Goal: Task Accomplishment & Management: Use online tool/utility

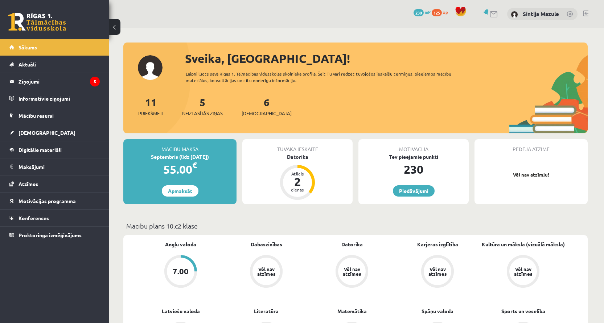
click at [179, 139] on div "Mācību maksa" at bounding box center [179, 146] width 113 height 14
click at [54, 79] on legend "Ziņojumi 5" at bounding box center [59, 81] width 81 height 17
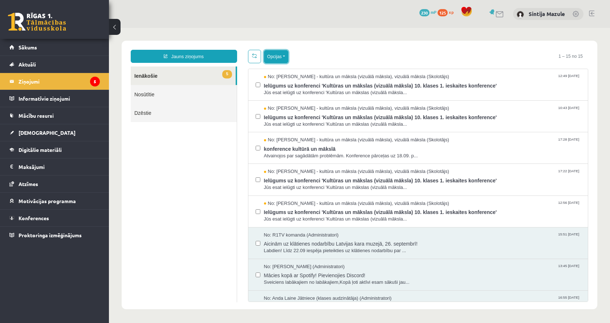
click at [277, 61] on button "Opcijas" at bounding box center [276, 56] width 24 height 13
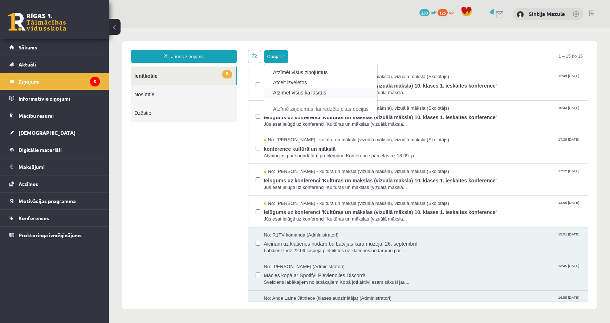
click at [285, 88] on div "Atzīmēt visus kā lasītus" at bounding box center [320, 92] width 113 height 10
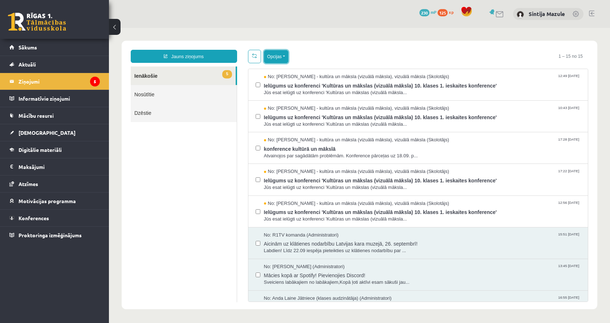
click at [274, 53] on button "Opcijas" at bounding box center [276, 56] width 24 height 13
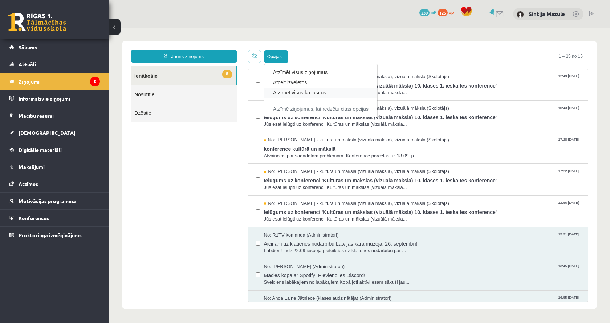
click at [286, 92] on link "Atzīmēt visus kā lasītus" at bounding box center [320, 92] width 95 height 7
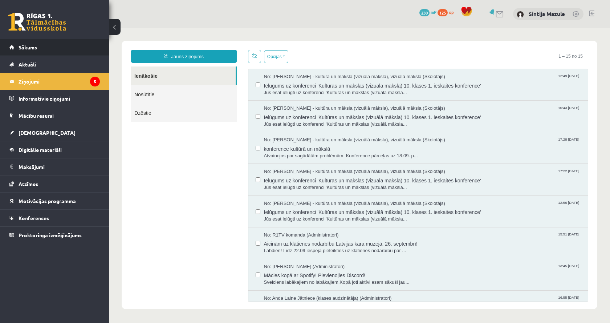
click at [57, 48] on link "Sākums" at bounding box center [54, 47] width 90 height 17
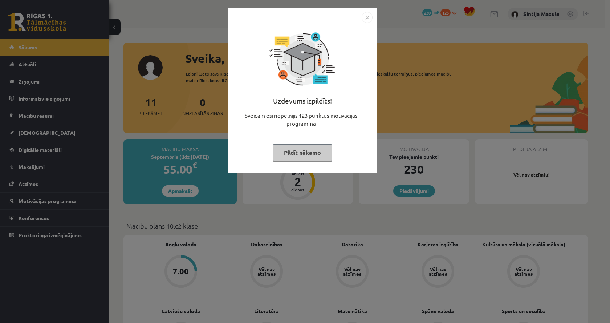
click at [166, 68] on div "Uzdevums izpildīts! Sveicam esi nopelnījis 123 punktus motivācijas programmā Pi…" at bounding box center [305, 161] width 610 height 323
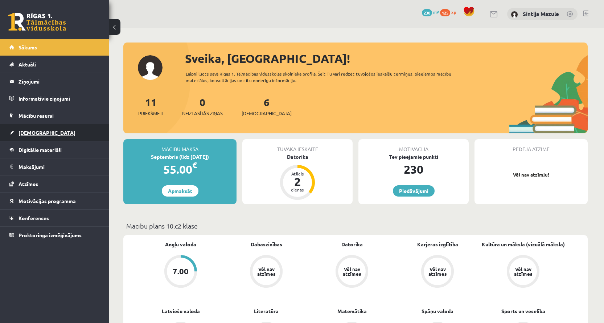
click at [48, 129] on link "[DEMOGRAPHIC_DATA]" at bounding box center [54, 132] width 90 height 17
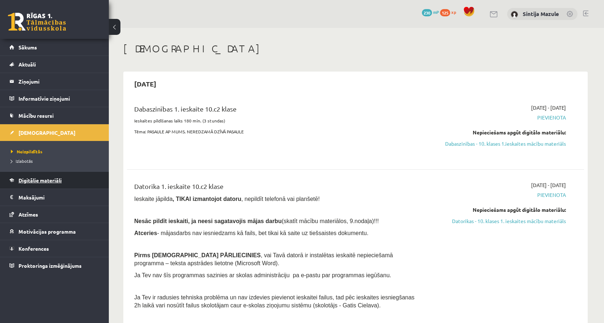
click at [52, 178] on span "Digitālie materiāli" at bounding box center [40, 180] width 43 height 7
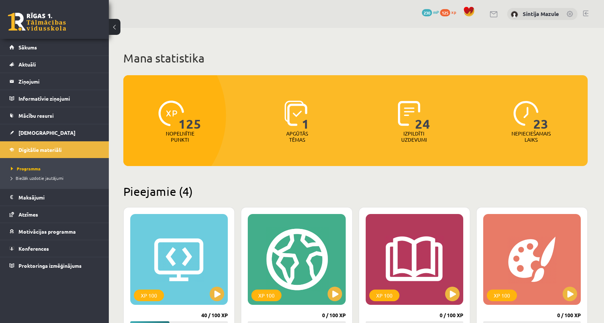
scroll to position [109, 0]
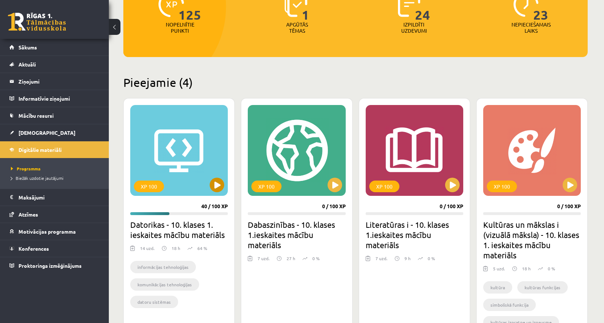
click at [179, 162] on div "XP 100" at bounding box center [179, 150] width 98 height 91
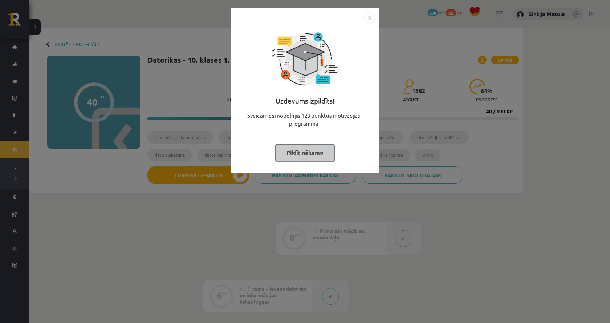
click at [177, 194] on div "Uzdevums izpildīts! Sveicam esi nopelnījis 123 punktus motivācijas programmā Pi…" at bounding box center [305, 161] width 610 height 323
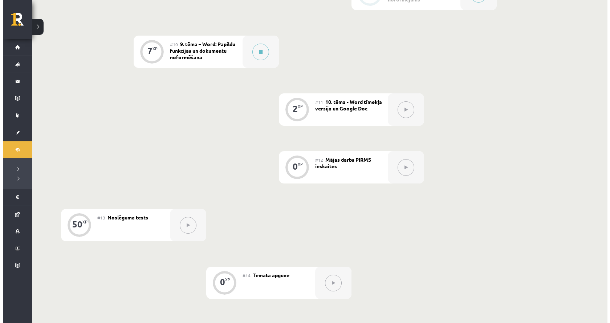
scroll to position [664, 0]
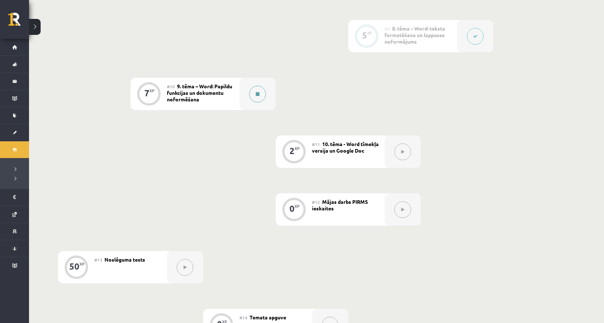
click at [249, 100] on div at bounding box center [257, 94] width 36 height 32
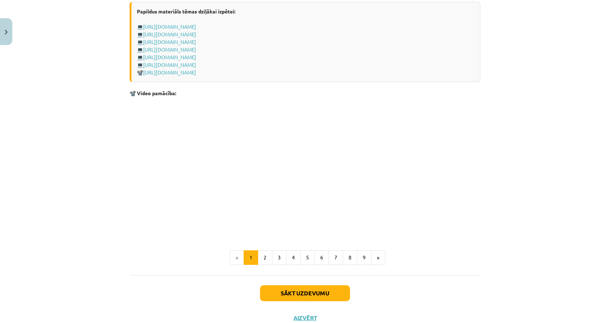
scroll to position [1471, 0]
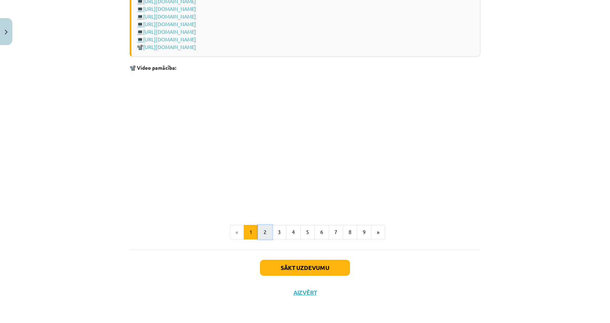
click at [265, 232] on button "2" at bounding box center [265, 232] width 15 height 15
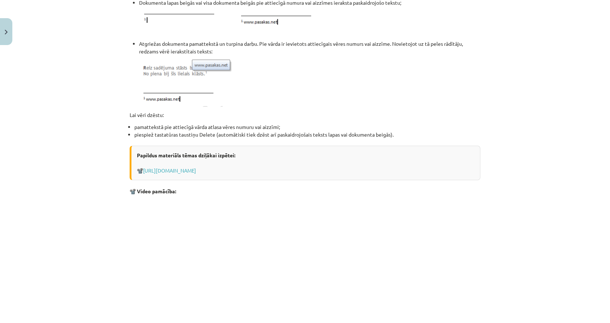
scroll to position [828, 0]
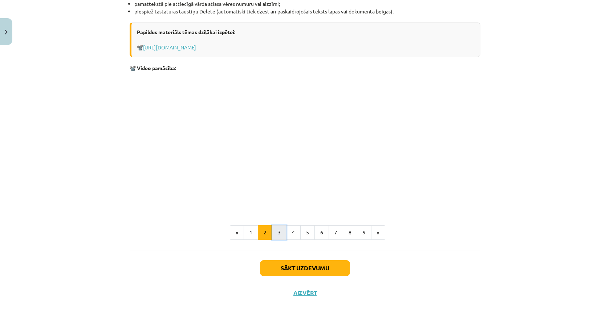
click at [273, 238] on button "3" at bounding box center [279, 232] width 15 height 15
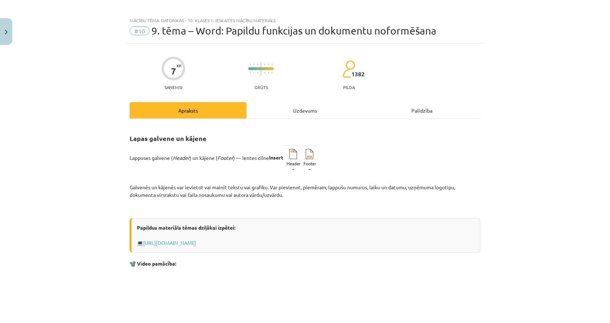
scroll to position [200, 0]
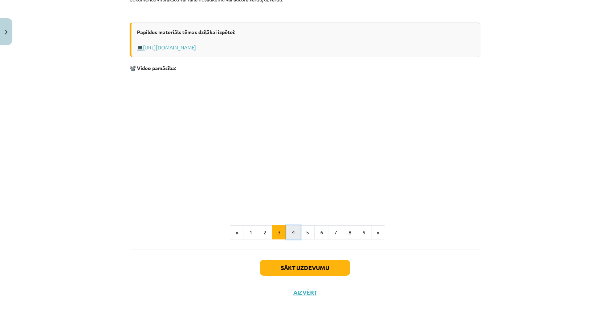
click at [292, 233] on button "4" at bounding box center [293, 232] width 15 height 15
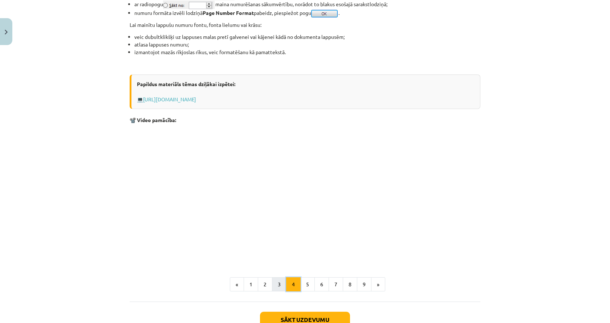
scroll to position [624, 0]
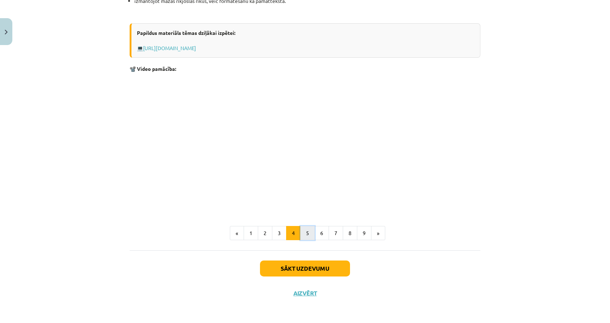
click at [304, 233] on button "5" at bounding box center [307, 233] width 15 height 15
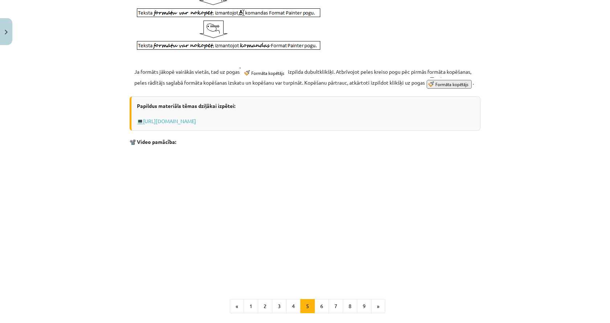
scroll to position [397, 0]
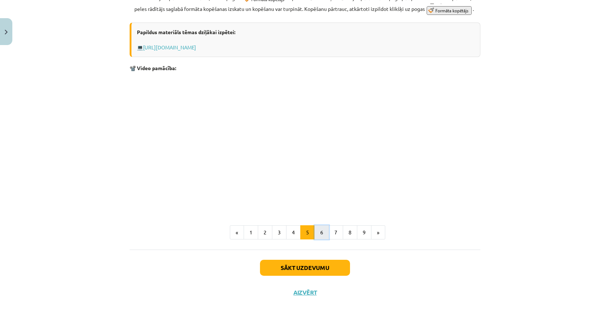
click at [315, 232] on button "6" at bounding box center [321, 232] width 15 height 15
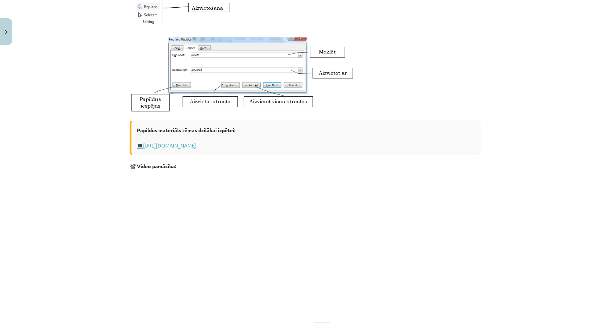
scroll to position [239, 0]
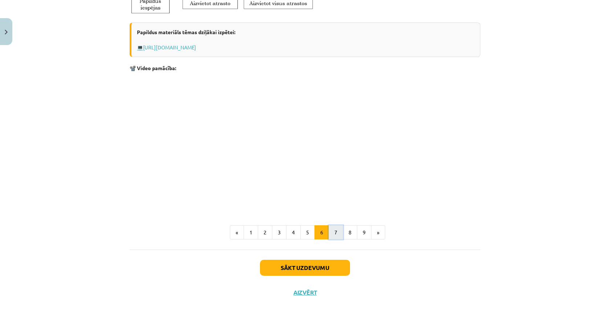
click at [333, 228] on button "7" at bounding box center [335, 232] width 15 height 15
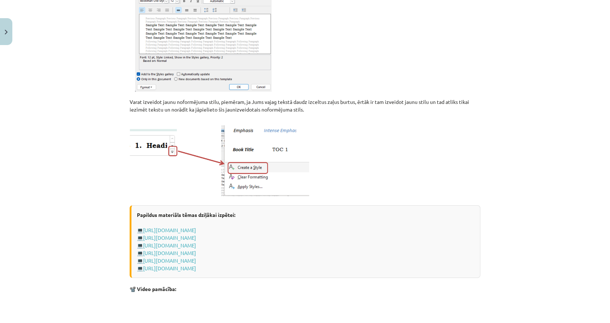
scroll to position [493, 0]
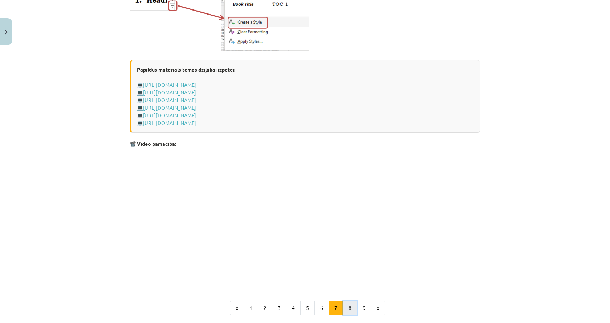
click at [349, 308] on button "8" at bounding box center [350, 307] width 15 height 15
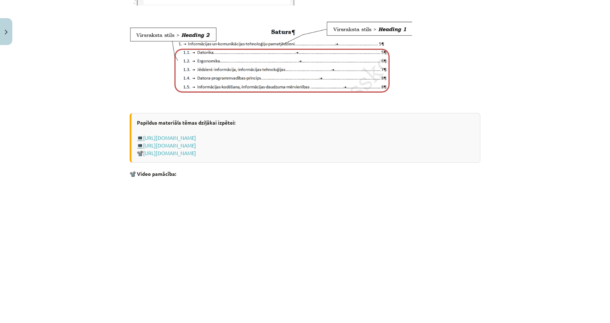
scroll to position [497, 0]
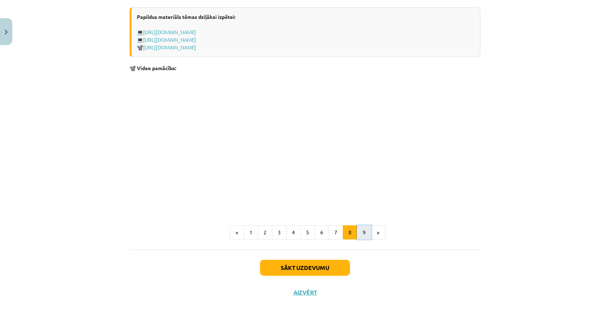
click at [361, 234] on button "9" at bounding box center [364, 232] width 15 height 15
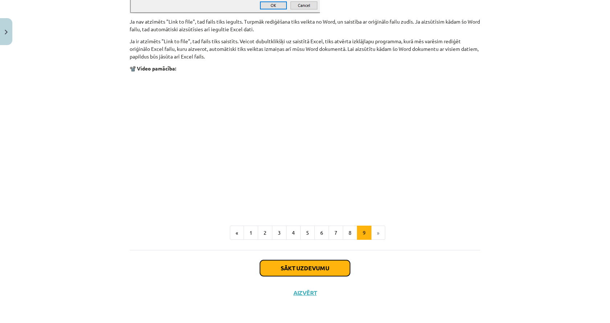
click at [305, 266] on button "Sākt uzdevumu" at bounding box center [305, 268] width 90 height 16
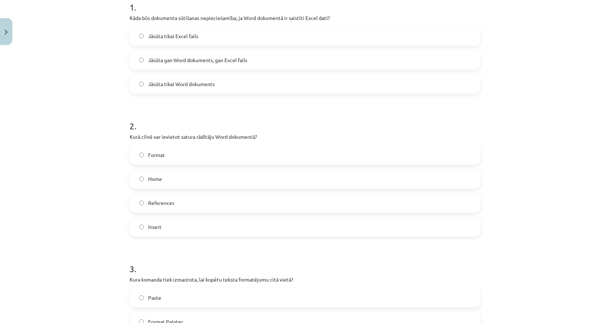
scroll to position [119, 0]
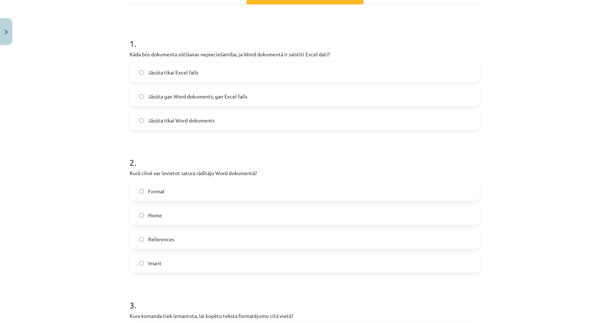
click at [249, 95] on label "Jāsūta gan Word dokuments, gan Excel fails" at bounding box center [304, 96] width 349 height 18
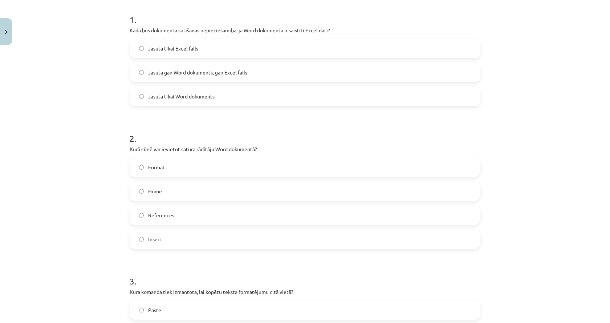
scroll to position [155, 0]
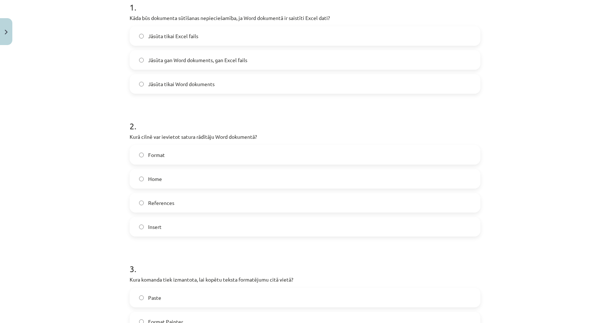
click at [180, 203] on label "References" at bounding box center [304, 202] width 349 height 18
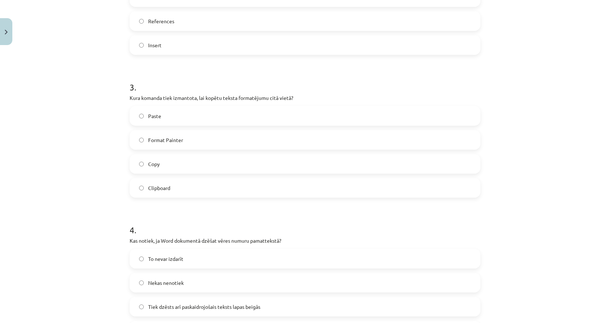
scroll to position [373, 0]
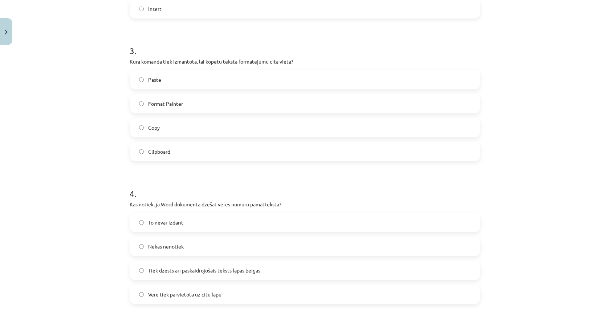
click at [163, 108] on label "Format Painter" at bounding box center [304, 103] width 349 height 18
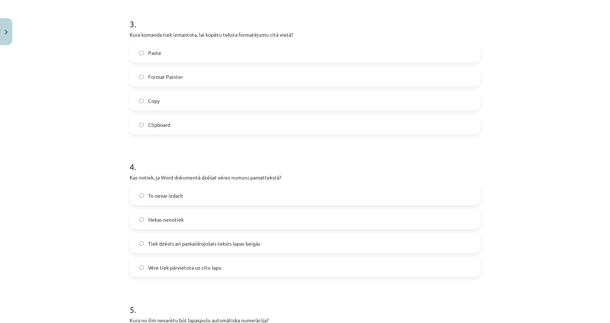
scroll to position [445, 0]
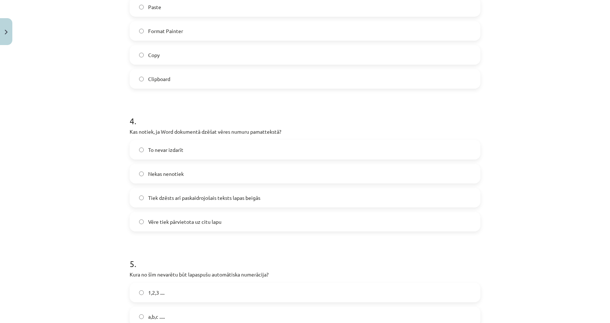
click at [157, 197] on span "Tiek dzēsts arī paskaidrojošais teksts lapas beigās" at bounding box center [204, 198] width 112 height 8
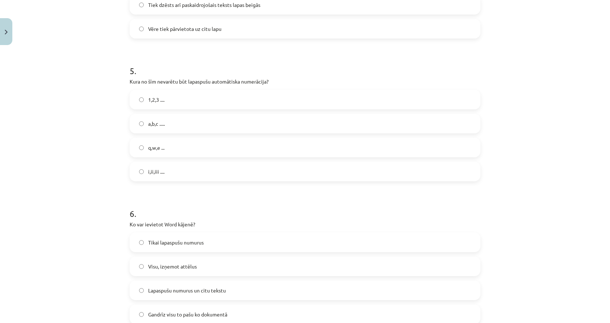
scroll to position [663, 0]
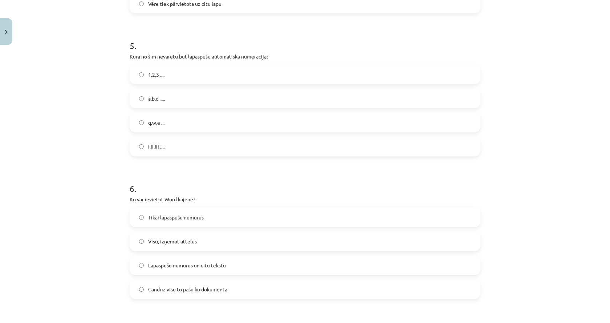
click at [152, 125] on span "q,w,e ..." at bounding box center [156, 123] width 16 height 8
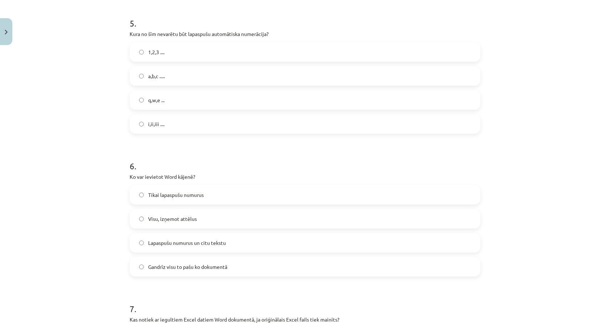
scroll to position [736, 0]
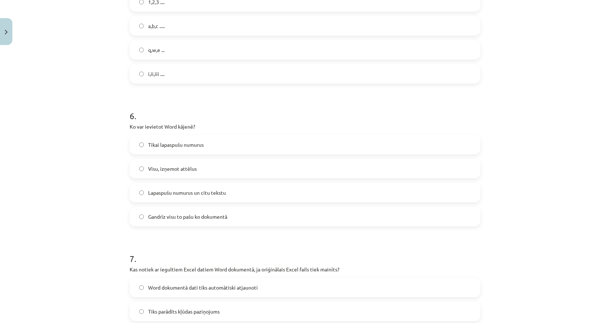
click at [148, 219] on span "Gandrīz visu to pašu ko dokumentā" at bounding box center [187, 217] width 79 height 8
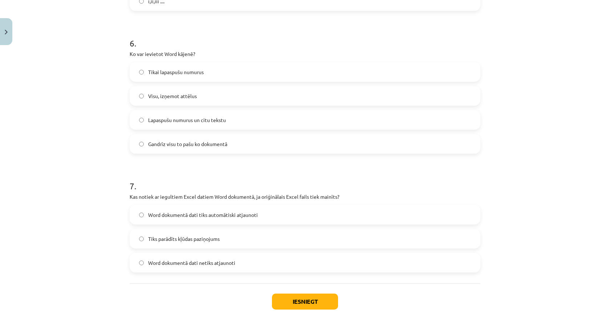
scroll to position [842, 0]
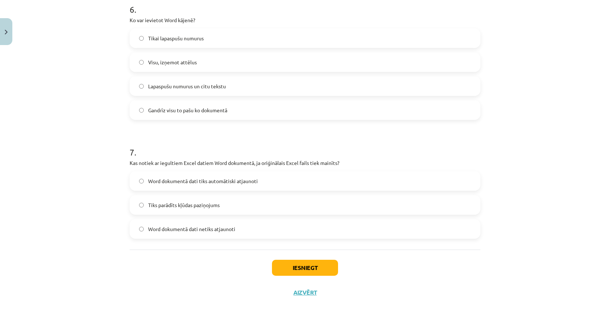
click at [148, 185] on label "Word dokumentā dati tiks automātiski atjaunoti" at bounding box center [304, 181] width 349 height 18
click at [311, 263] on button "Iesniegt" at bounding box center [305, 267] width 66 height 16
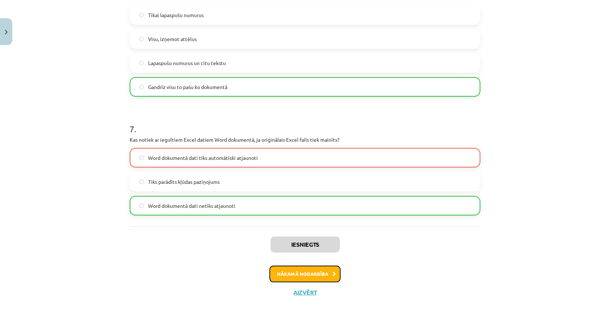
click at [320, 274] on button "Nākamā nodarbība" at bounding box center [304, 273] width 71 height 17
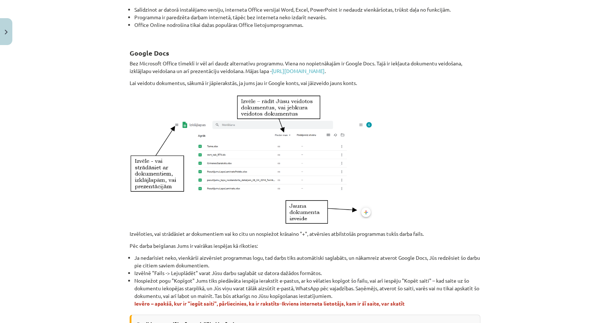
scroll to position [197, 0]
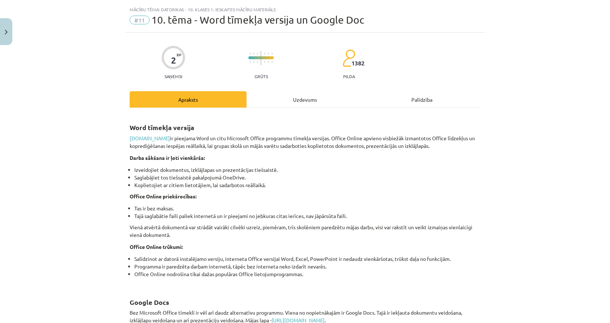
click at [302, 102] on div "Uzdevums" at bounding box center [304, 99] width 117 height 16
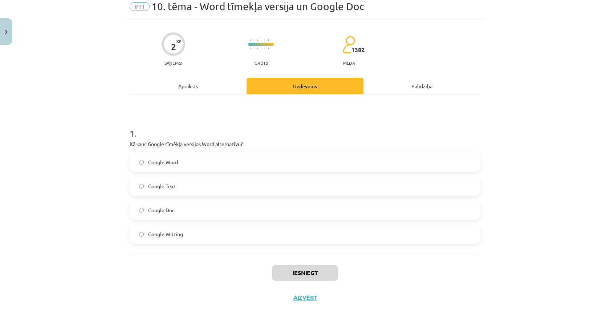
scroll to position [34, 0]
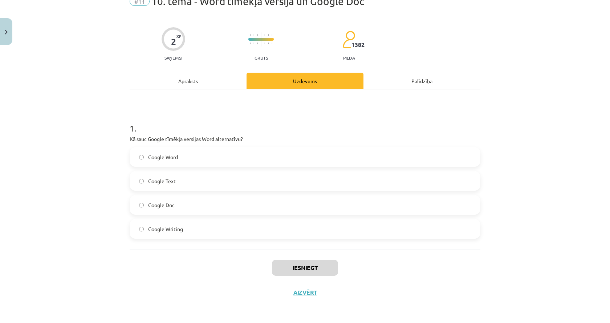
click at [198, 88] on div "Apraksts" at bounding box center [188, 81] width 117 height 16
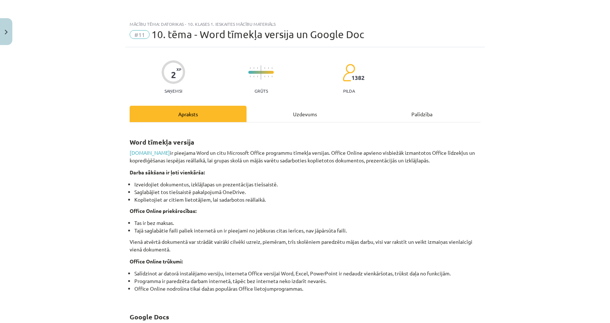
scroll to position [0, 0]
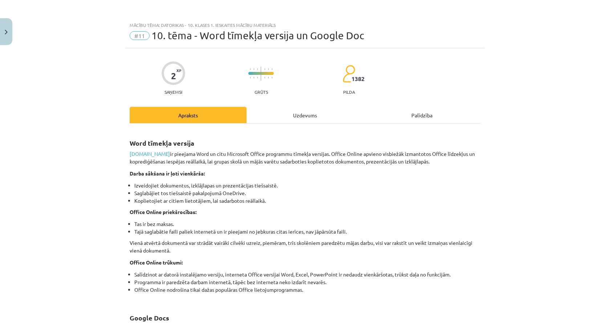
click at [299, 115] on div "Uzdevums" at bounding box center [304, 115] width 117 height 16
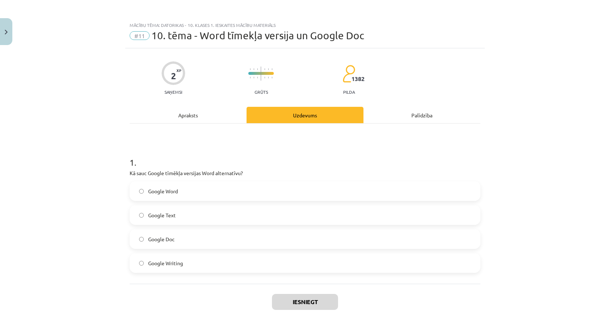
scroll to position [18, 0]
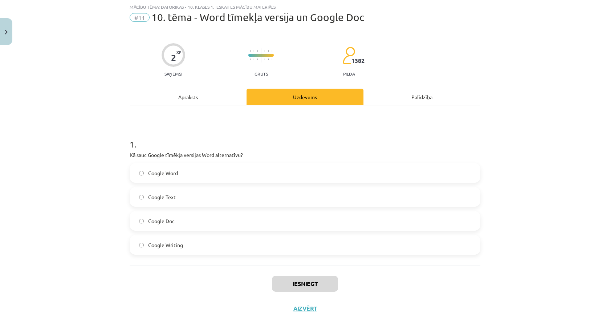
click at [171, 100] on div "Apraksts" at bounding box center [188, 97] width 117 height 16
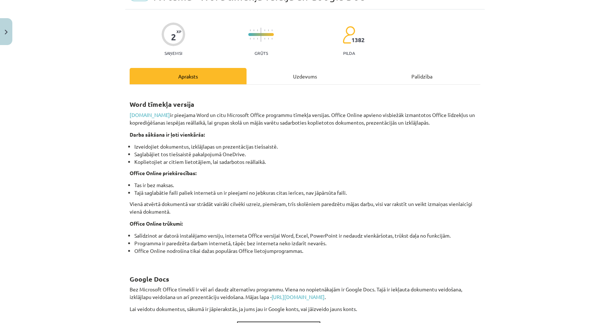
scroll to position [0, 0]
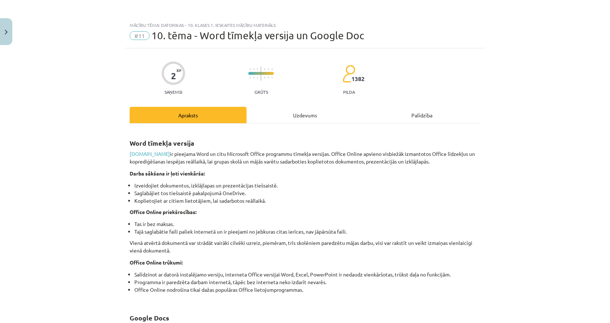
click at [322, 93] on div "2 XP Saņemsi Grūts 1382 pilda" at bounding box center [305, 75] width 351 height 37
click at [310, 112] on div "Uzdevums" at bounding box center [304, 115] width 117 height 16
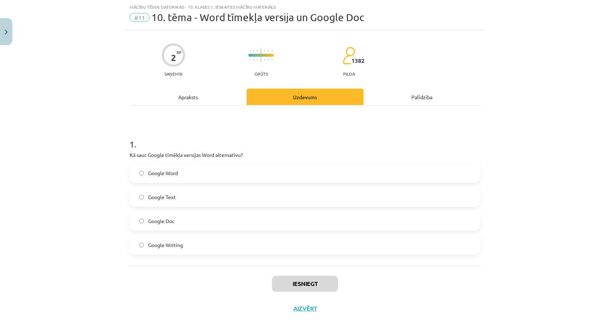
click at [184, 220] on label "Google Doc" at bounding box center [304, 221] width 349 height 18
click at [202, 117] on div "1 . Kā sauc Google tīmēkļa versijas Word alternatīvu? Google Word Google Text G…" at bounding box center [305, 185] width 351 height 160
click at [307, 280] on button "Iesniegt" at bounding box center [305, 283] width 66 height 16
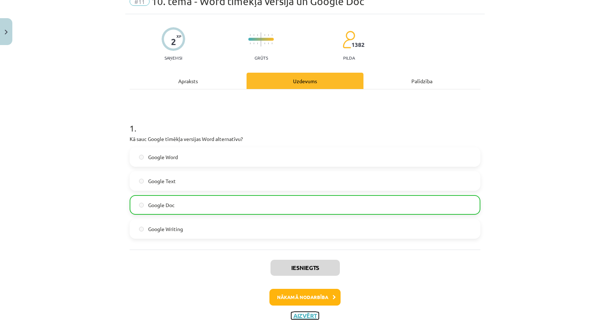
click at [304, 319] on button "Aizvērt" at bounding box center [305, 315] width 28 height 7
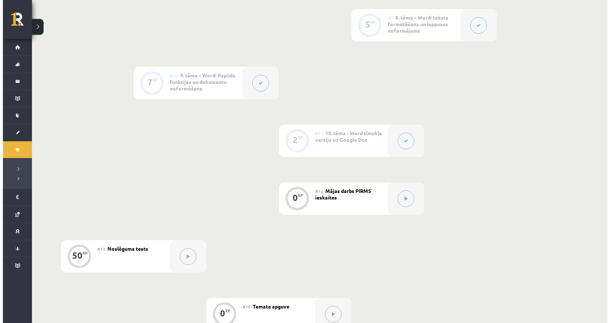
scroll to position [762, 0]
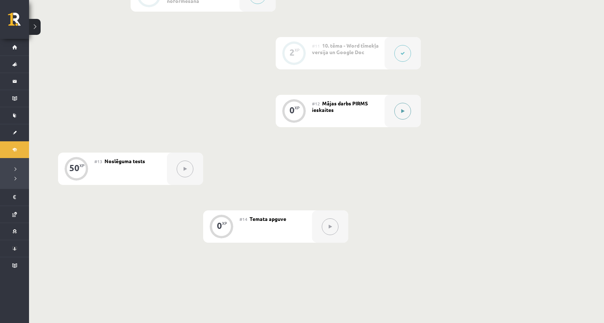
click at [400, 118] on button at bounding box center [402, 111] width 17 height 17
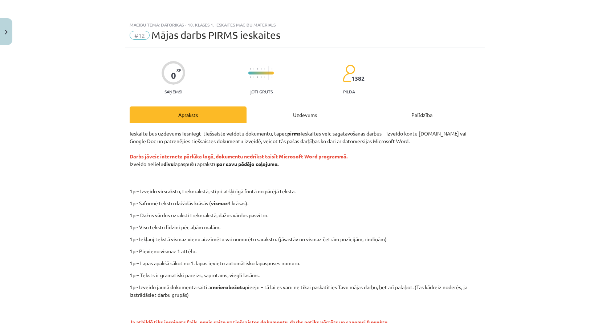
scroll to position [0, 0]
click at [298, 119] on div "Uzdevums" at bounding box center [304, 115] width 117 height 16
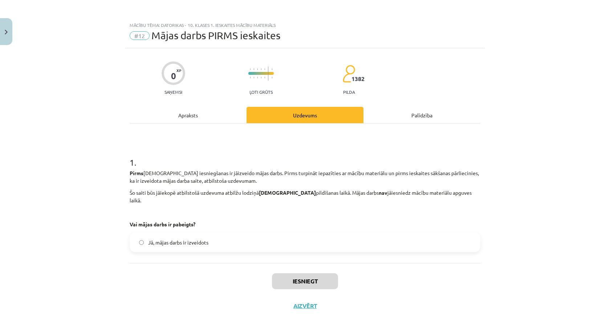
scroll to position [6, 0]
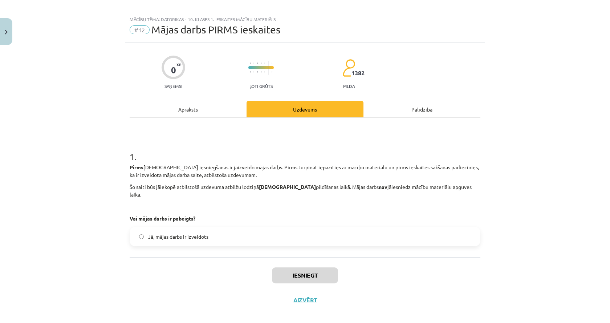
click at [202, 110] on div "Apraksts" at bounding box center [188, 109] width 117 height 16
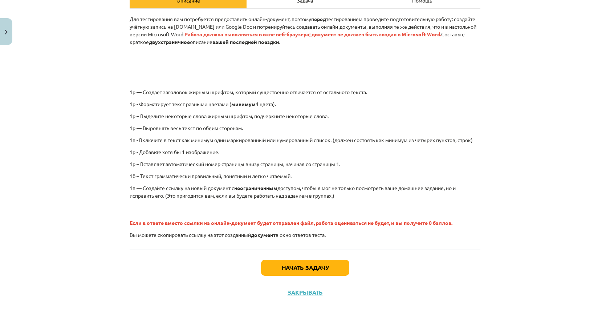
scroll to position [78, 0]
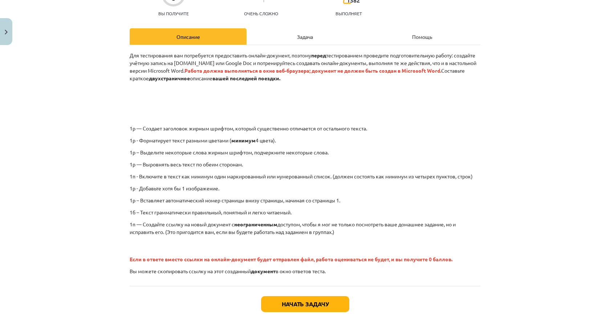
click at [289, 36] on div "Задача" at bounding box center [304, 36] width 117 height 16
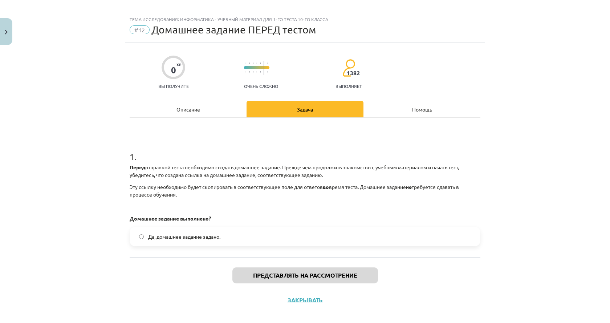
scroll to position [13, 0]
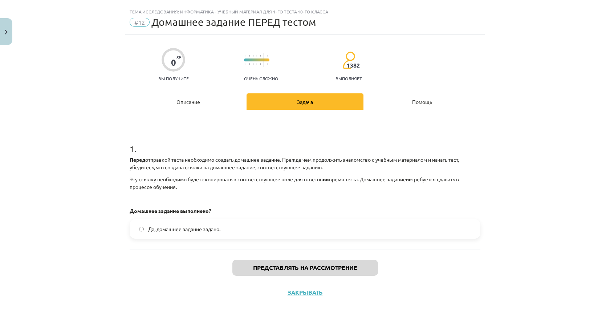
click at [159, 99] on div "Описание" at bounding box center [188, 101] width 117 height 16
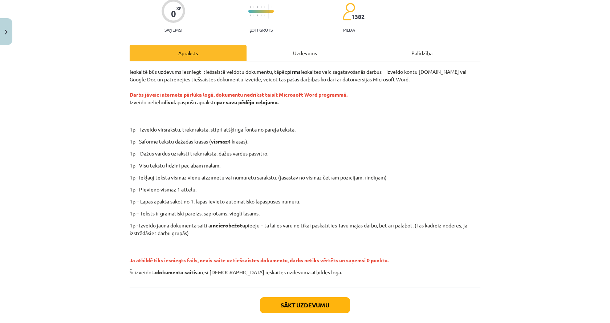
scroll to position [27, 0]
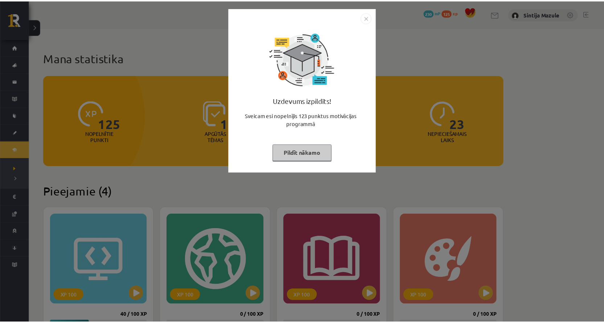
scroll to position [109, 0]
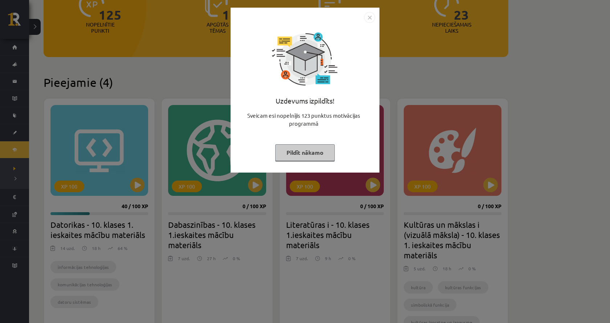
click at [175, 93] on div "Uzdevums izpildīts! Sveicam esi nopelnījis 123 punktus motivācijas programmā Pi…" at bounding box center [305, 161] width 610 height 323
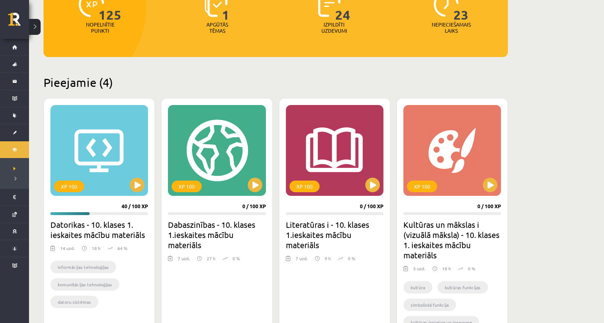
click at [96, 125] on div "XP 100" at bounding box center [99, 150] width 98 height 91
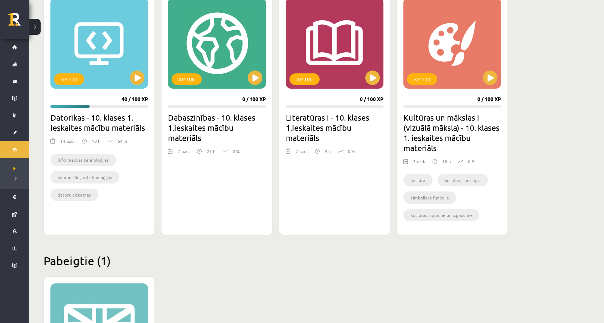
scroll to position [145, 0]
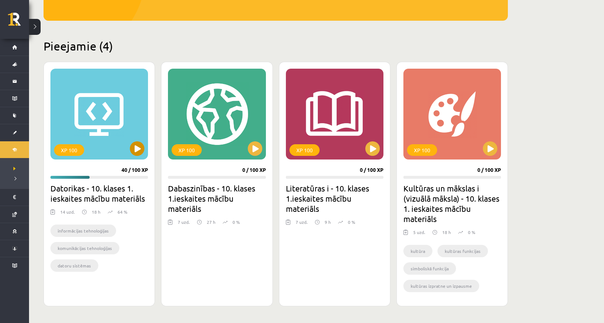
click at [99, 148] on div "XP 100" at bounding box center [99, 114] width 98 height 91
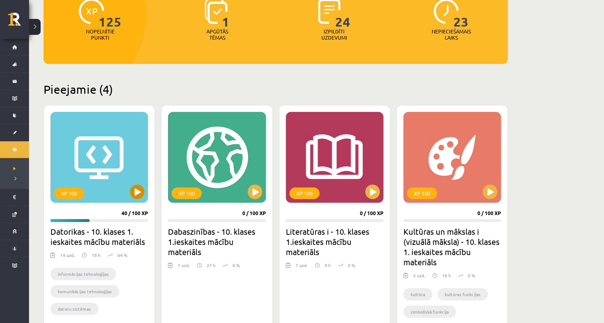
scroll to position [109, 0]
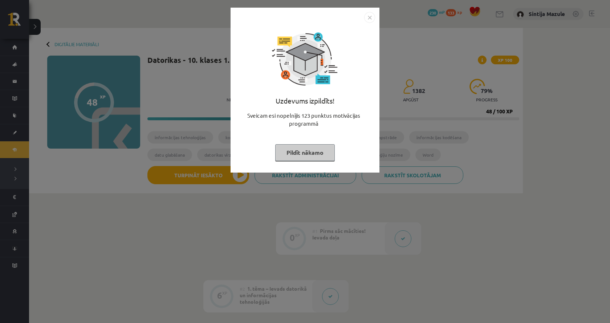
click at [132, 189] on div "Uzdevums izpildīts! Sveicam esi nopelnījis 123 punktus motivācijas programmā Pi…" at bounding box center [305, 161] width 610 height 323
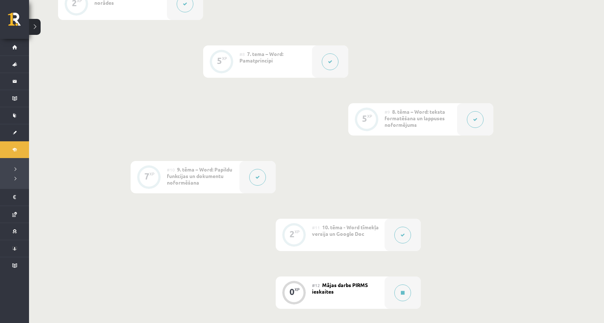
scroll to position [653, 0]
